Goal: Task Accomplishment & Management: Manage account settings

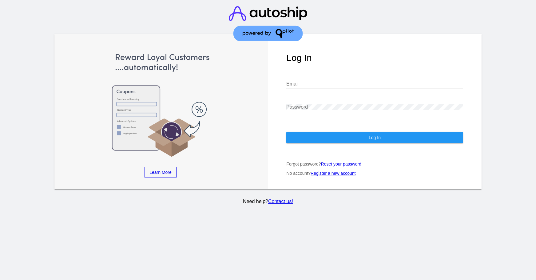
click at [314, 80] on div "Email" at bounding box center [375, 82] width 177 height 14
type input "[PERSON_NAME][EMAIL_ADDRESS][DOMAIN_NAME]"
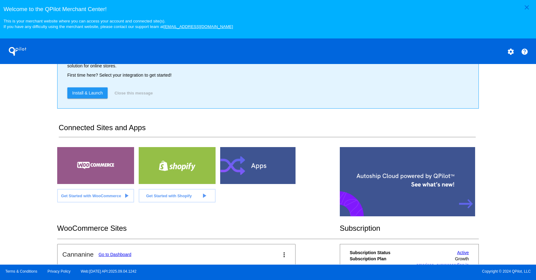
scroll to position [123, 0]
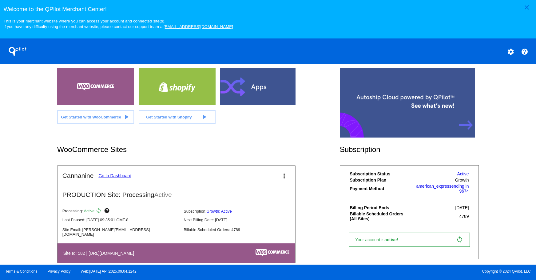
click at [123, 175] on link "Go to Dashboard" at bounding box center [114, 175] width 33 height 5
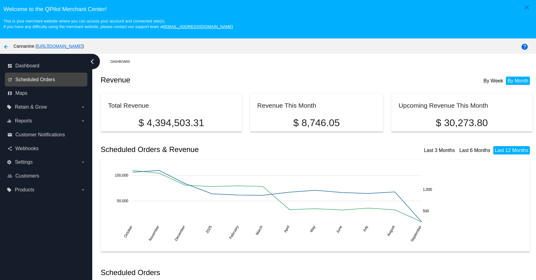
click at [35, 78] on span "Scheduled Orders" at bounding box center [35, 80] width 40 height 6
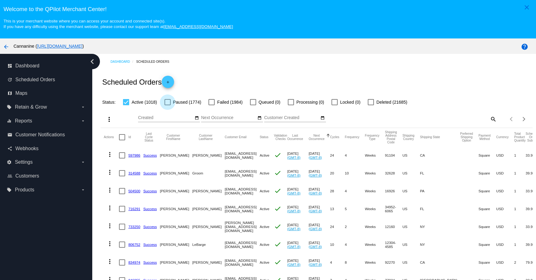
click at [171, 102] on label "Paused (1774)" at bounding box center [183, 101] width 37 height 7
click at [168, 105] on input "Paused (1774)" at bounding box center [167, 105] width 0 height 0
checkbox input "true"
click at [210, 102] on div at bounding box center [212, 102] width 6 height 6
click at [211, 105] on input "Failed (1984)" at bounding box center [211, 105] width 0 height 0
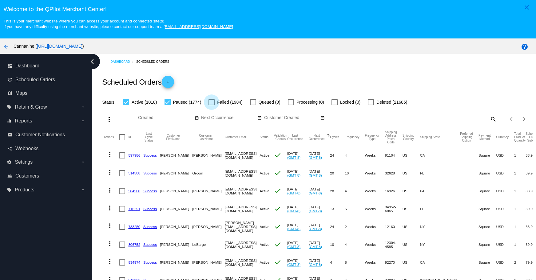
checkbox input "true"
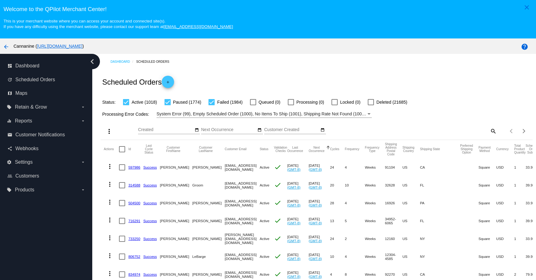
click at [372, 101] on div at bounding box center [371, 102] width 6 height 6
click at [371, 105] on input "Deleted (21685)" at bounding box center [371, 105] width 0 height 0
checkbox input "true"
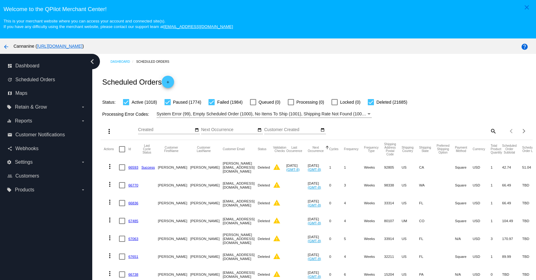
click at [497, 130] on div "Items per page: 20 1 - 20 of 26461" at bounding box center [515, 131] width 36 height 17
click at [490, 132] on mat-icon "search" at bounding box center [493, 131] width 7 height 10
click at [421, 130] on input "Search" at bounding box center [443, 129] width 108 height 5
paste input "smbkayak@gmail.com"
type input "smbkayak@gmail.com"
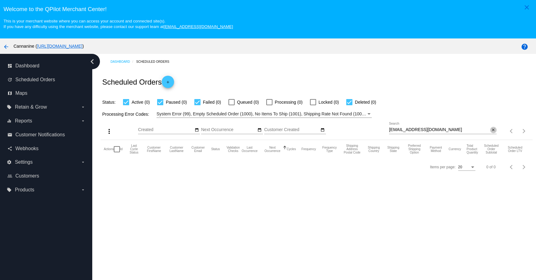
click at [491, 128] on button "close" at bounding box center [494, 130] width 6 height 6
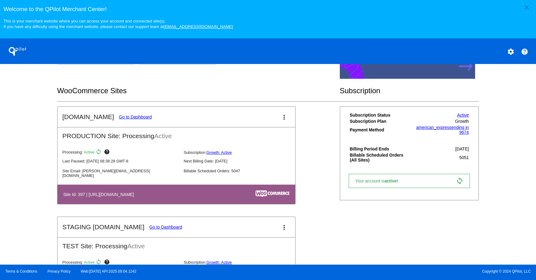
scroll to position [185, 0]
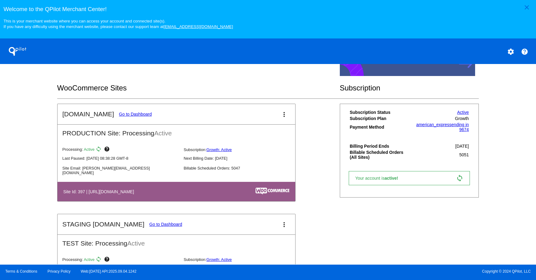
click at [129, 111] on mat-card-title "[DOMAIN_NAME] Go to Dashboard" at bounding box center [107, 113] width 90 height 7
click at [129, 114] on link "Go to Dashboard" at bounding box center [135, 114] width 33 height 5
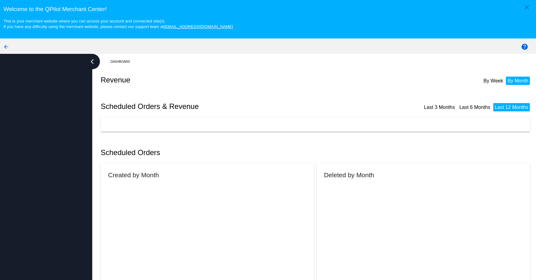
click at [129, 114] on div "Scheduled Orders & Revenue Last 3 Months Last 6 Months Last 12 Months" at bounding box center [317, 106] width 432 height 21
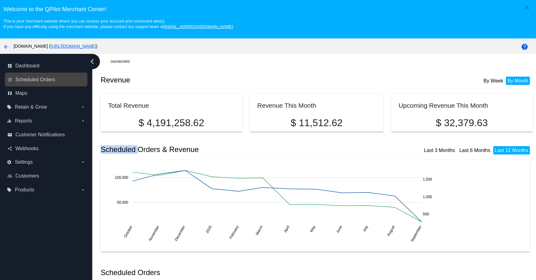
click at [61, 78] on link "update Scheduled Orders" at bounding box center [46, 80] width 78 height 10
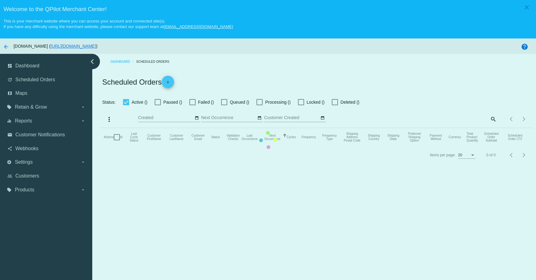
checkbox input "true"
